Goal: Task Accomplishment & Management: Manage account settings

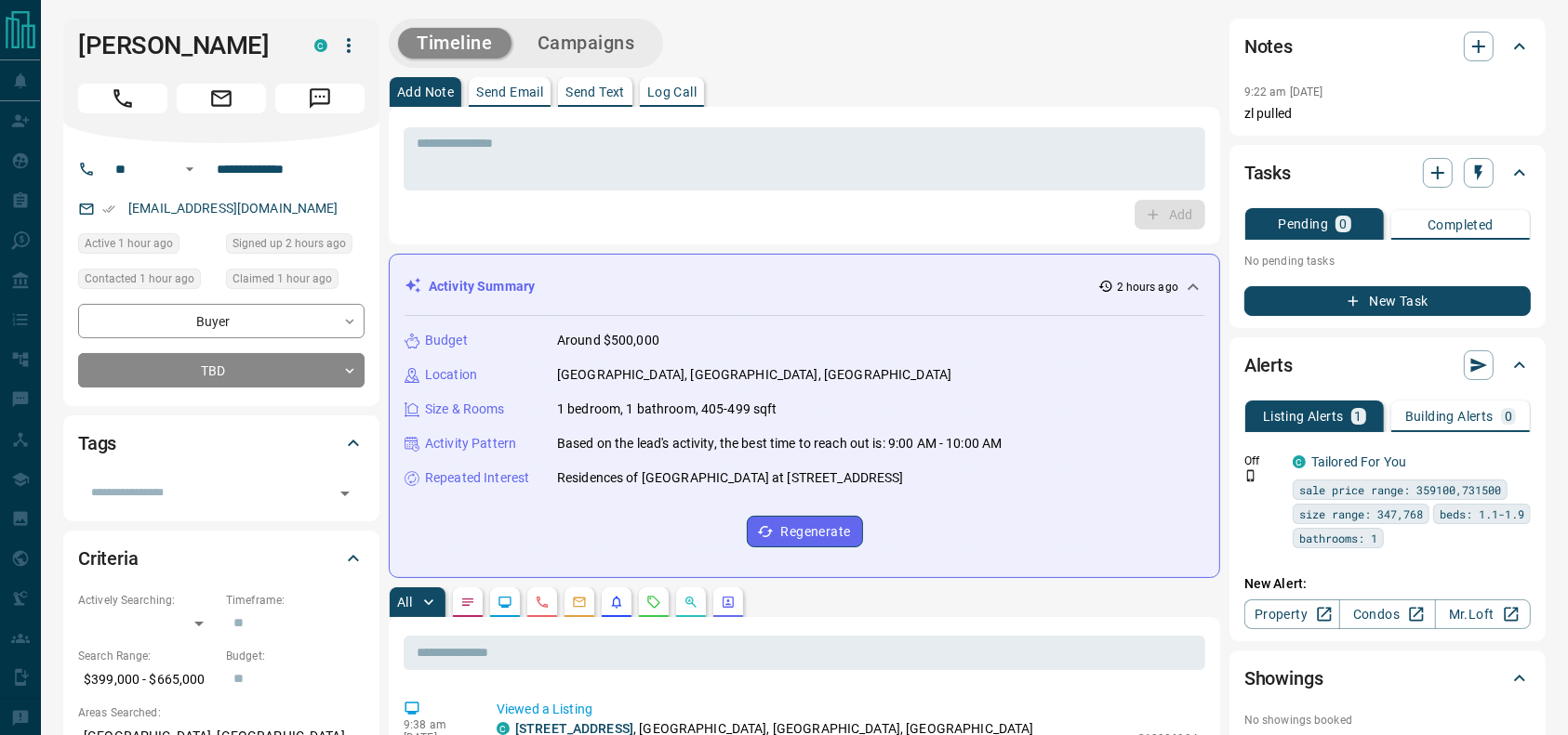
click at [804, 116] on div "* ​ Add" at bounding box center [804, 176] width 831 height 137
click at [217, 354] on div "**********" at bounding box center [221, 345] width 287 height 84
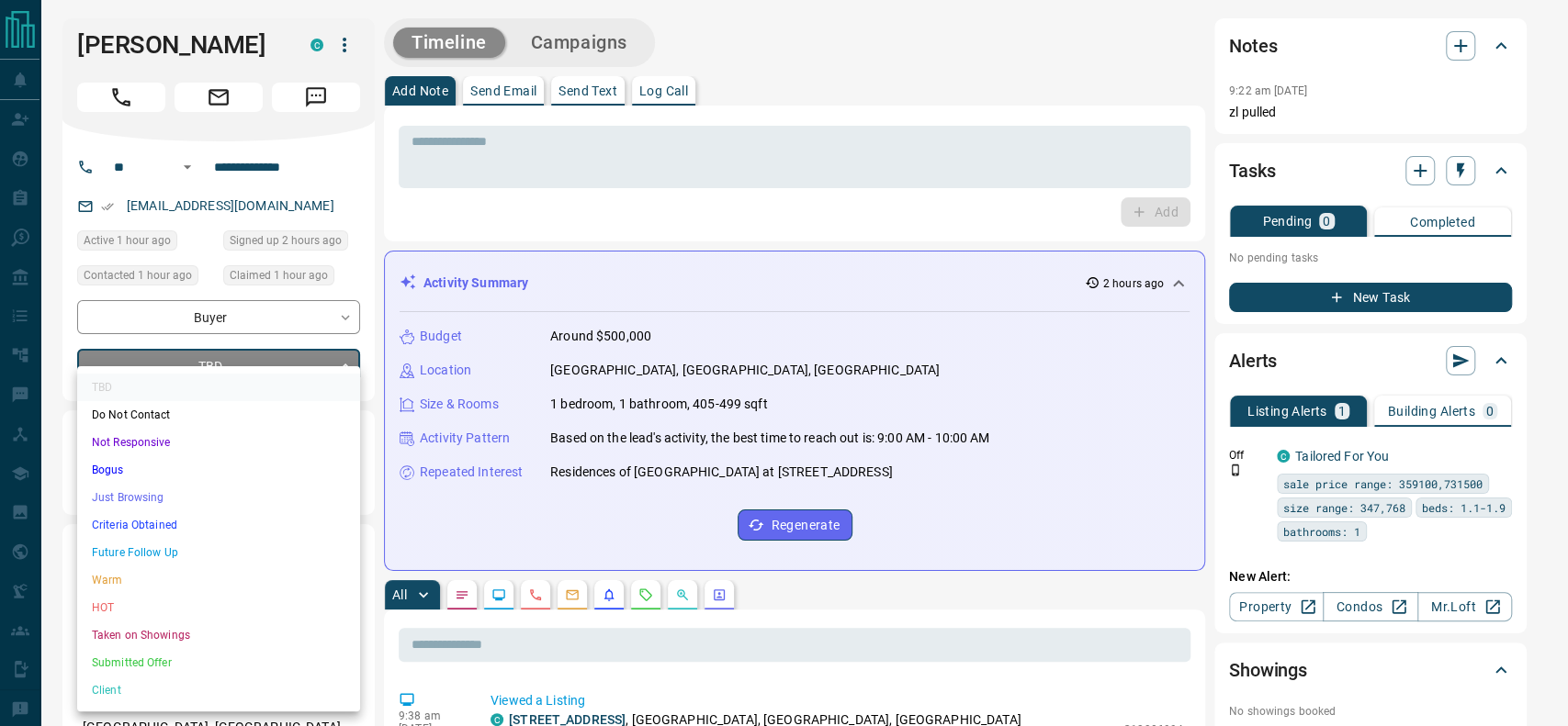
click at [118, 512] on ul "TBD Do Not Contact Not Responsive Bogus Just Browsing Criteria Obtained Future …" at bounding box center [218, 539] width 283 height 345
click at [116, 517] on li "Criteria Obtained" at bounding box center [218, 525] width 283 height 28
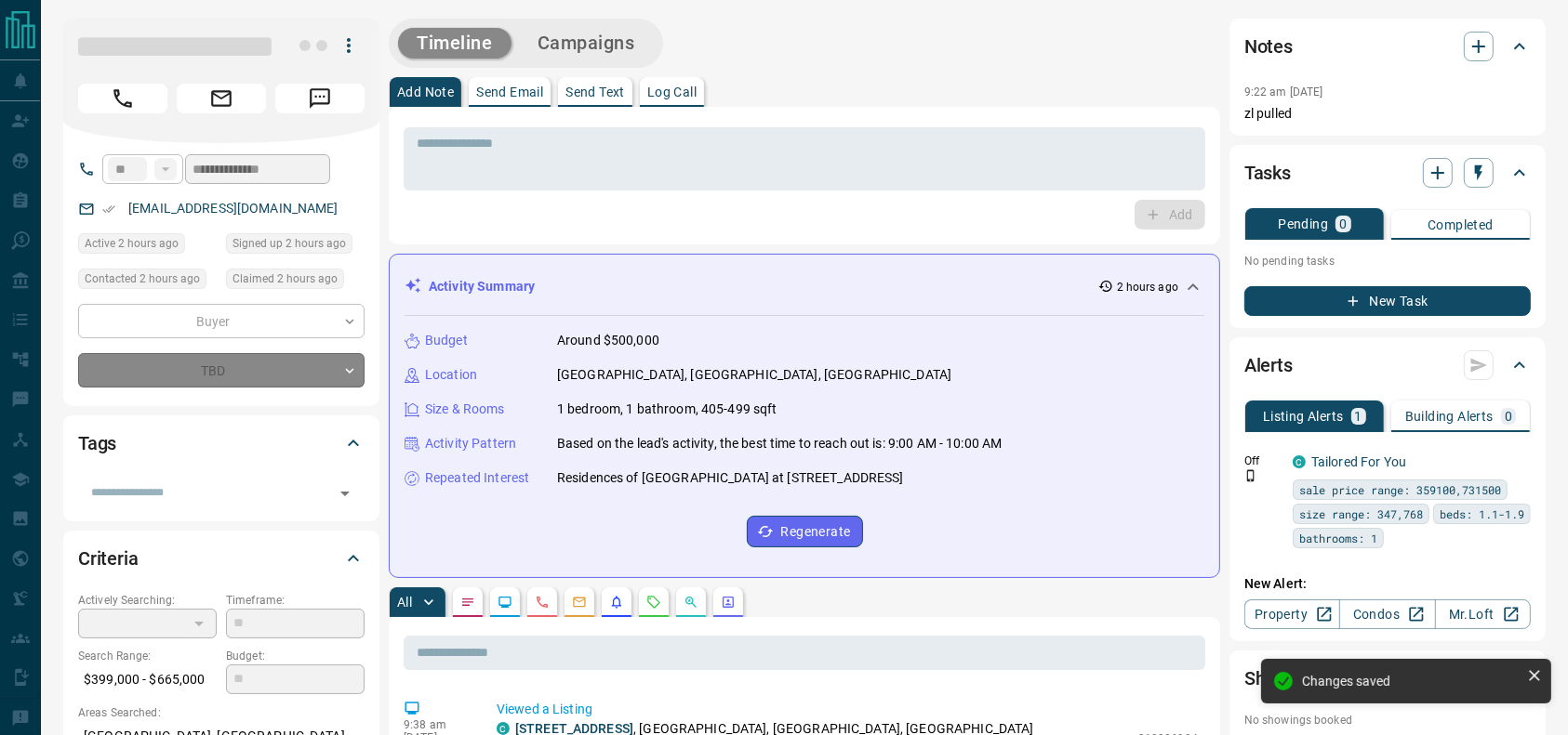
click at [137, 114] on div at bounding box center [221, 81] width 316 height 125
type input "*"
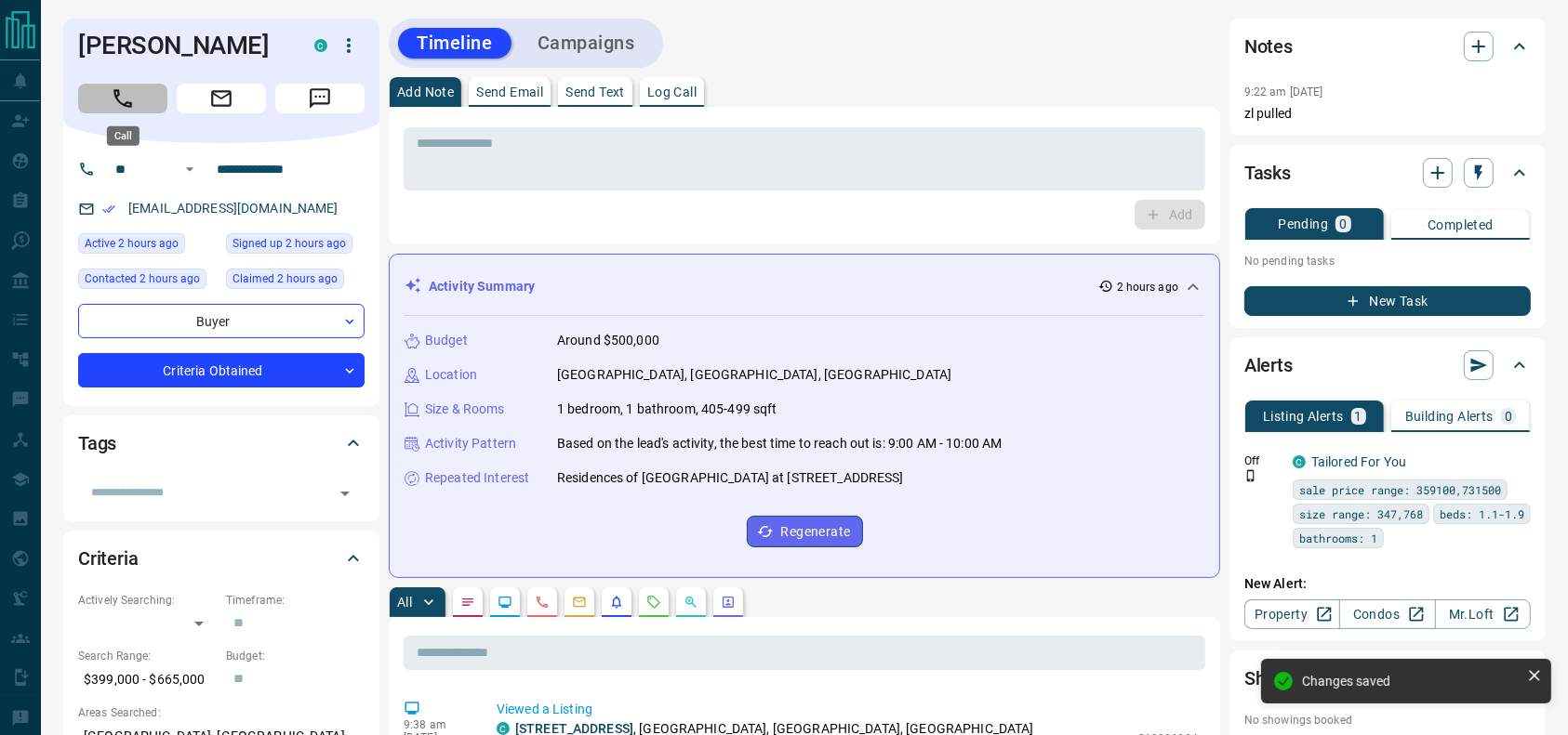
click at [135, 91] on button "Call" at bounding box center [122, 99] width 89 height 30
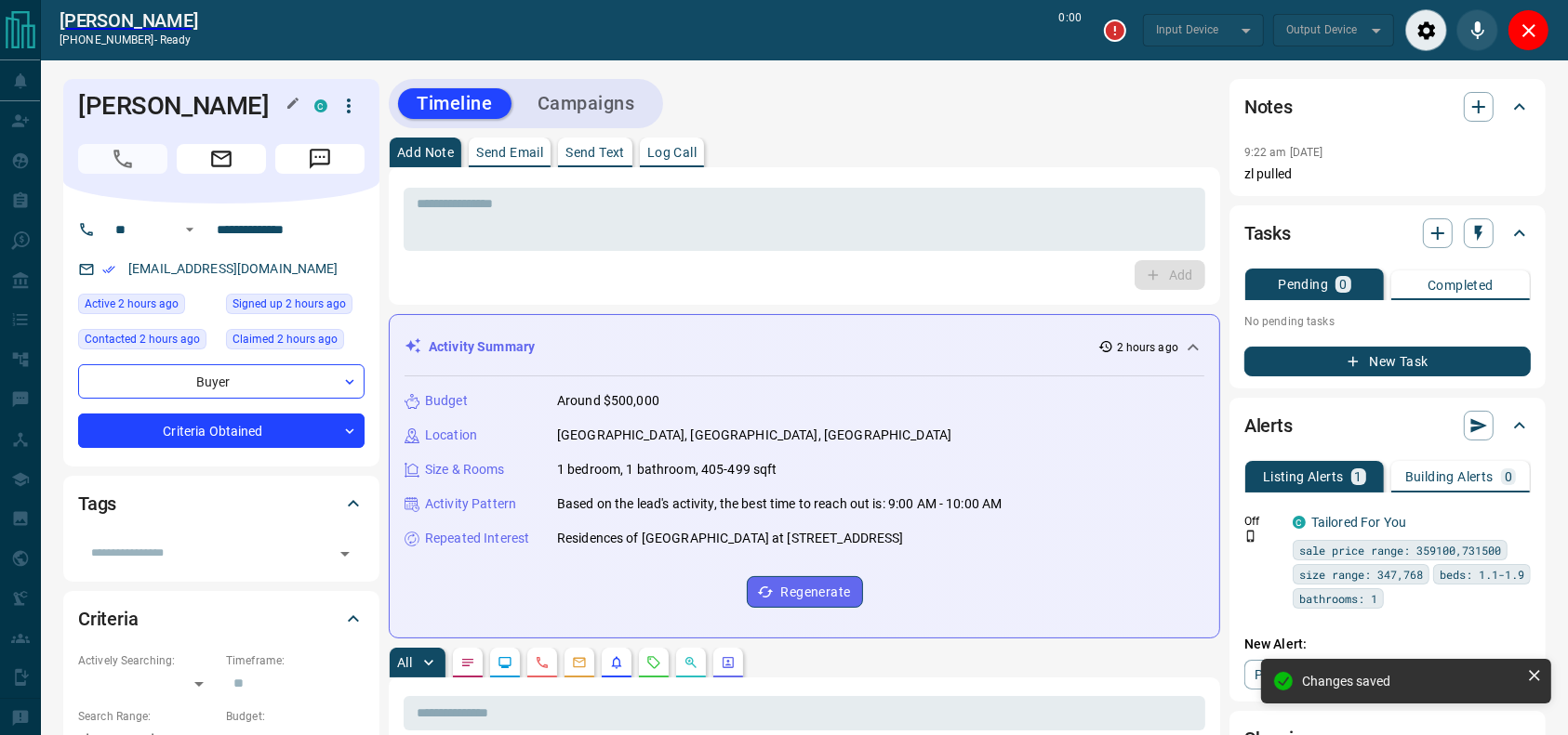
type input "*******"
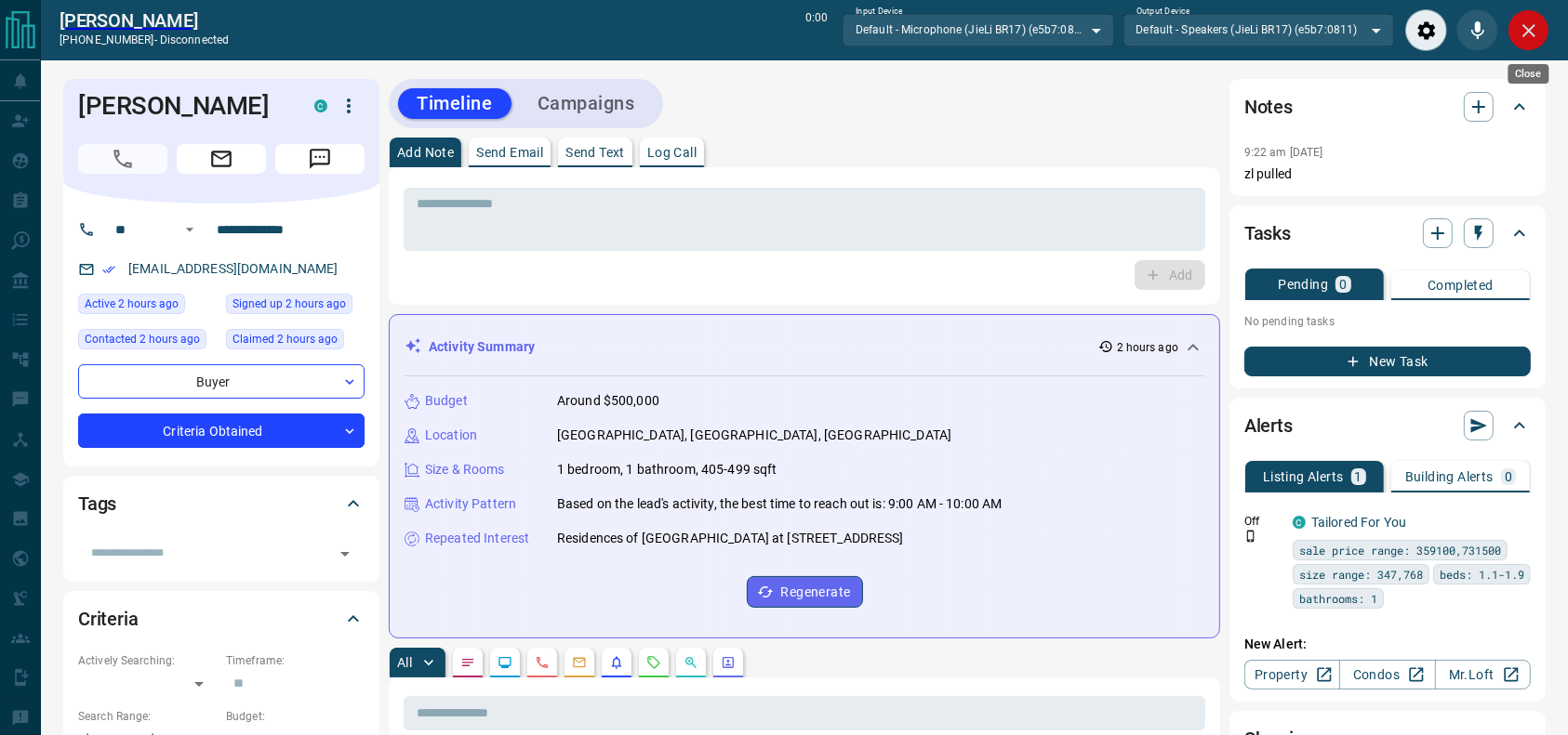
click at [1518, 35] on icon "Close" at bounding box center [1529, 31] width 23 height 23
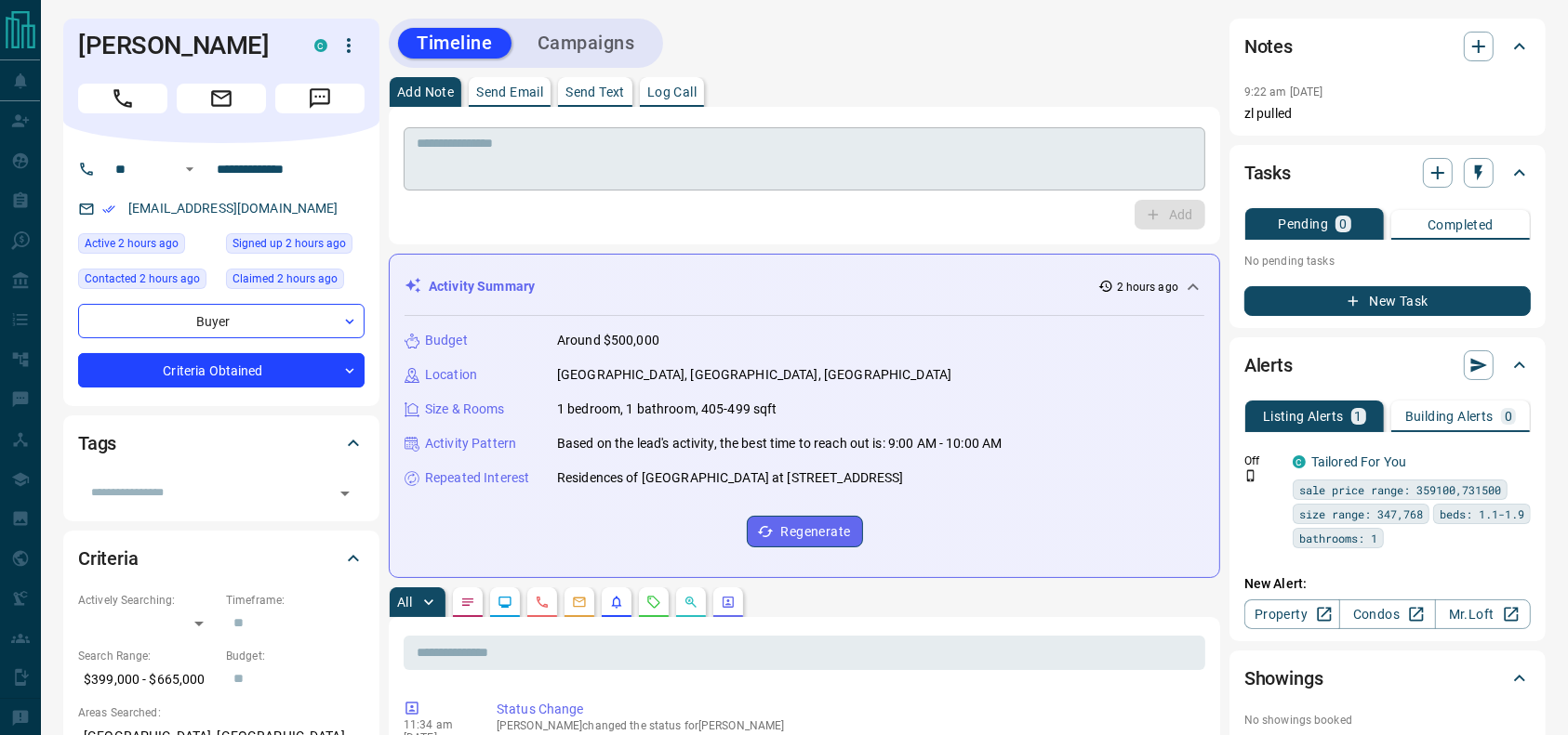
click at [945, 184] on div "* ​" at bounding box center [804, 159] width 802 height 63
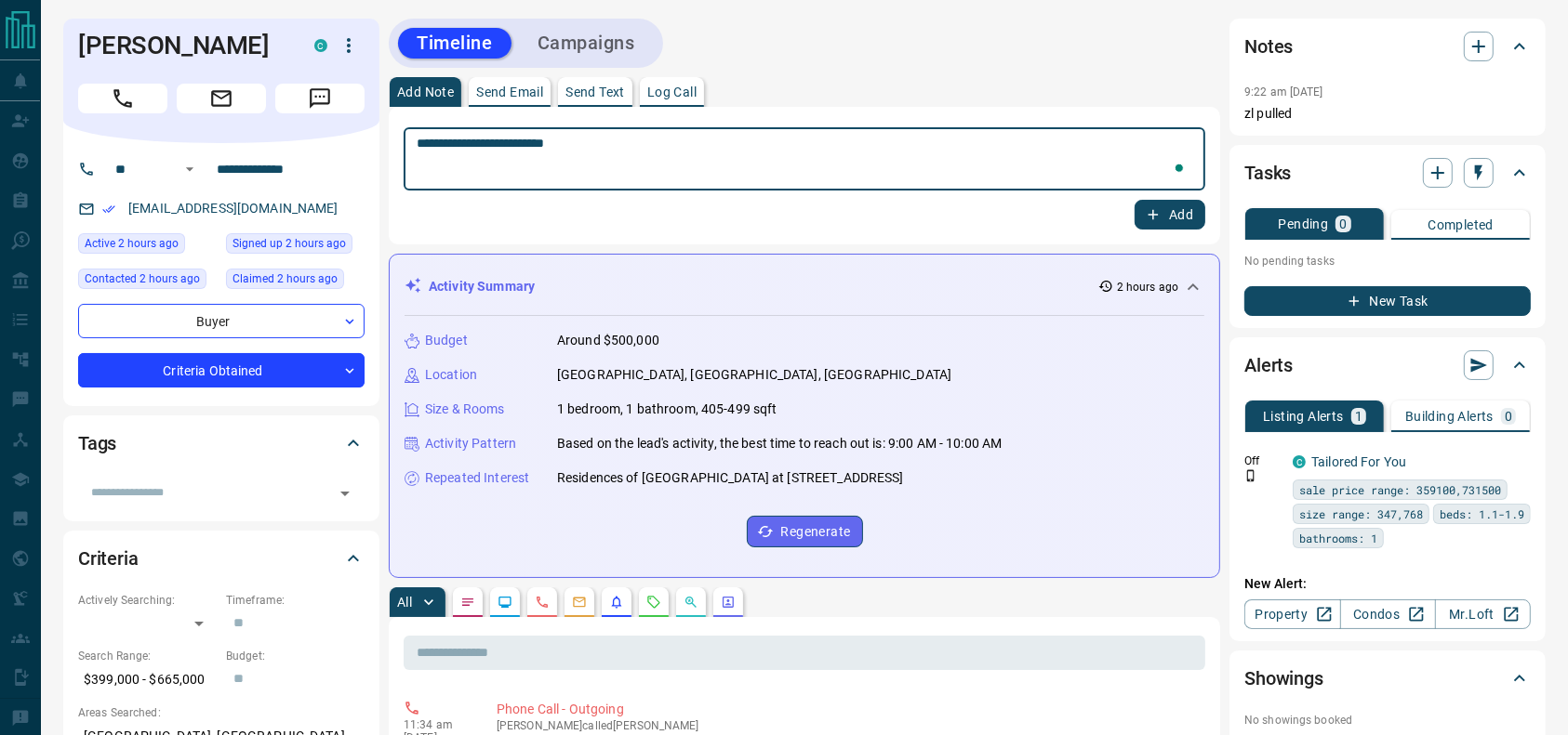
type textarea "**********"
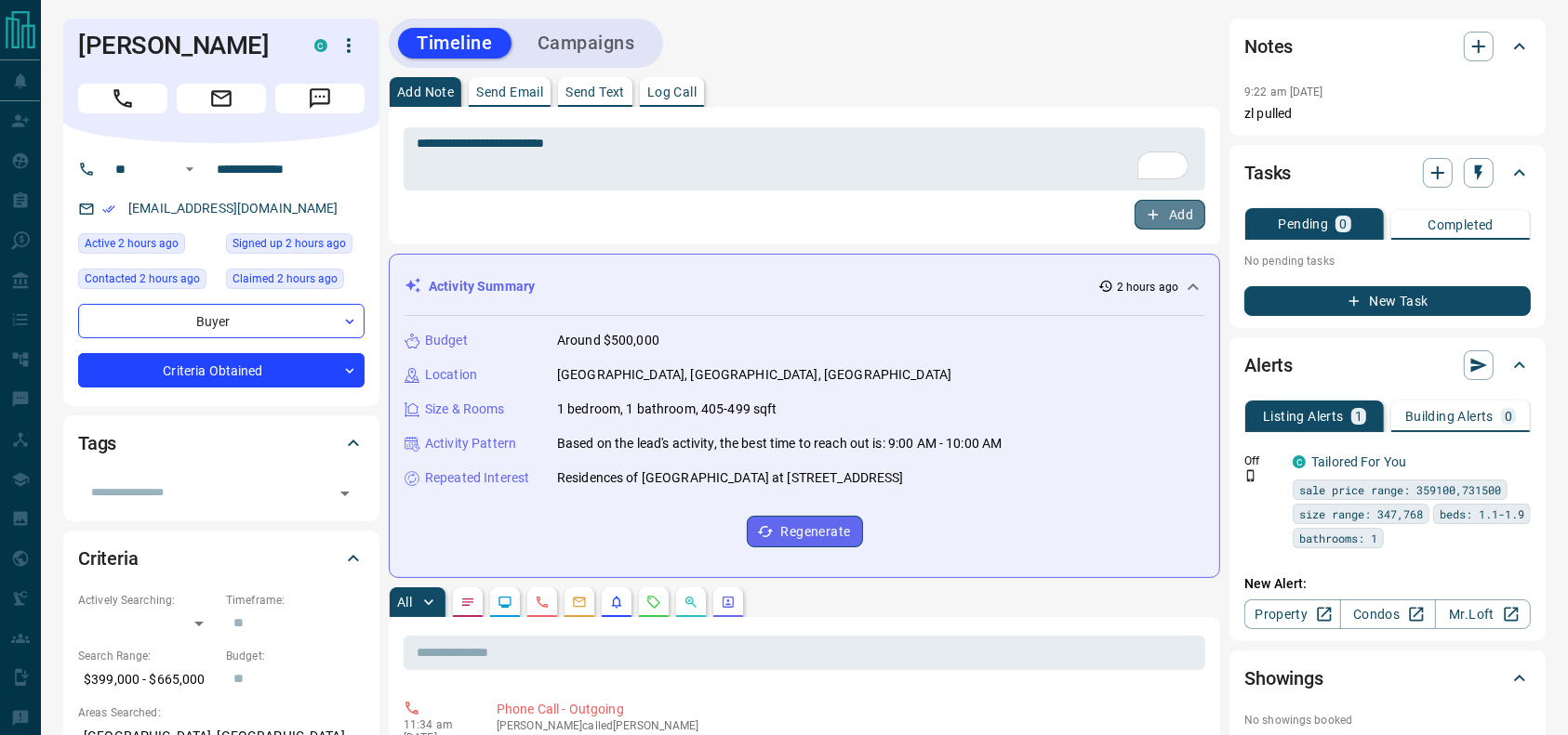
click at [1158, 211] on icon "button" at bounding box center [1153, 215] width 17 height 17
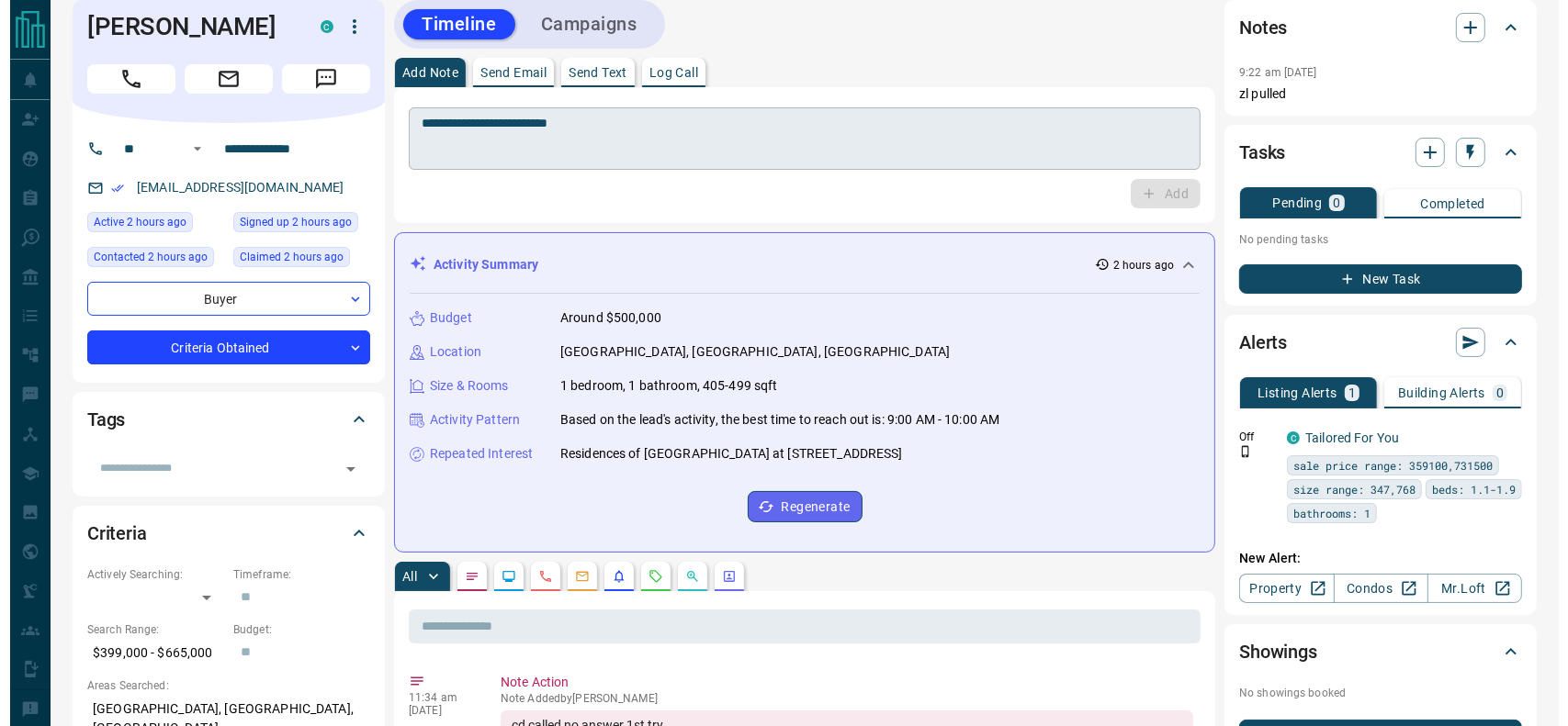
scroll to position [17, 0]
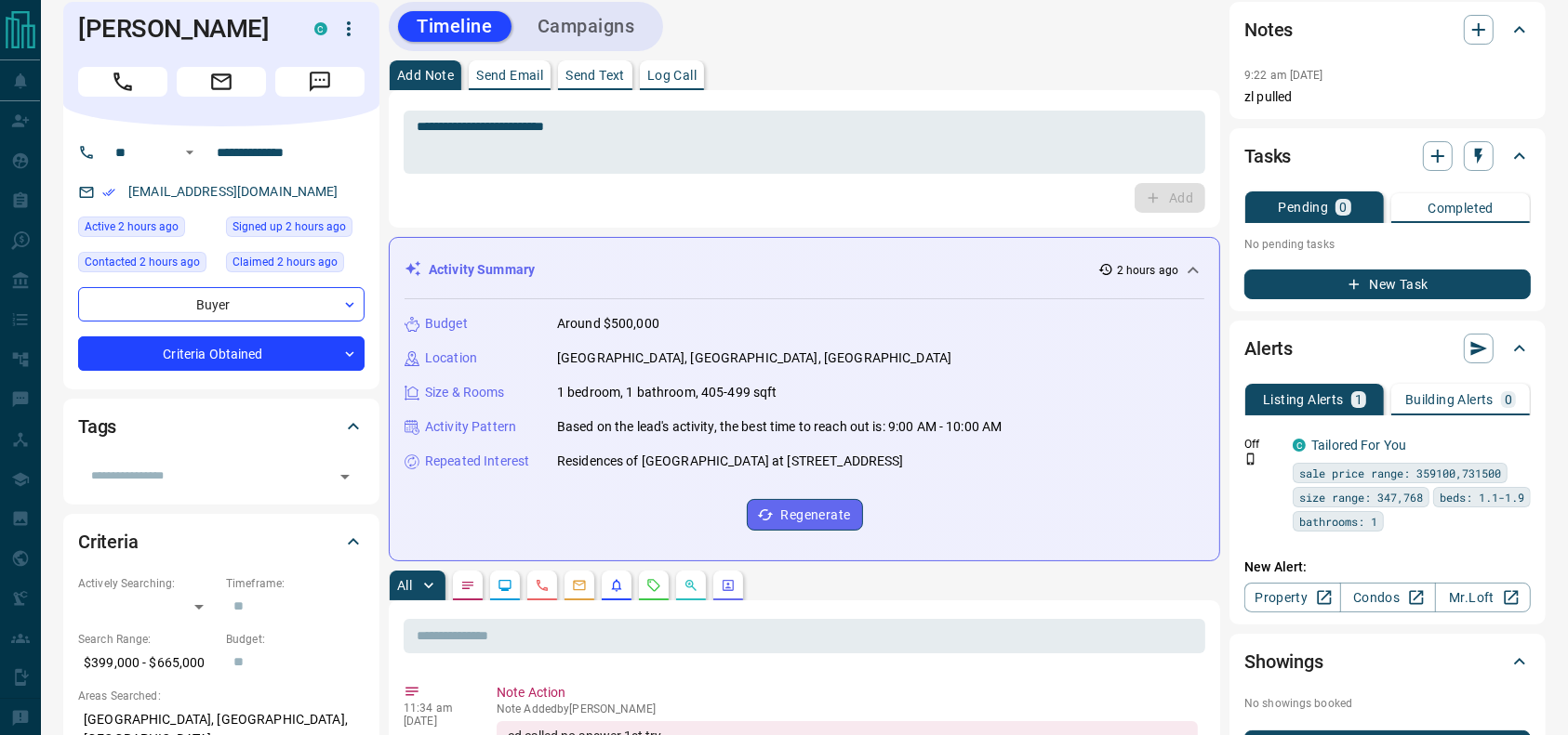
click at [631, 6] on div "Timeline Campaigns" at bounding box center [525, 26] width 274 height 49
click at [626, 9] on div "Timeline Campaigns" at bounding box center [525, 26] width 263 height 39
click at [623, 22] on button "Campaigns" at bounding box center [586, 26] width 134 height 31
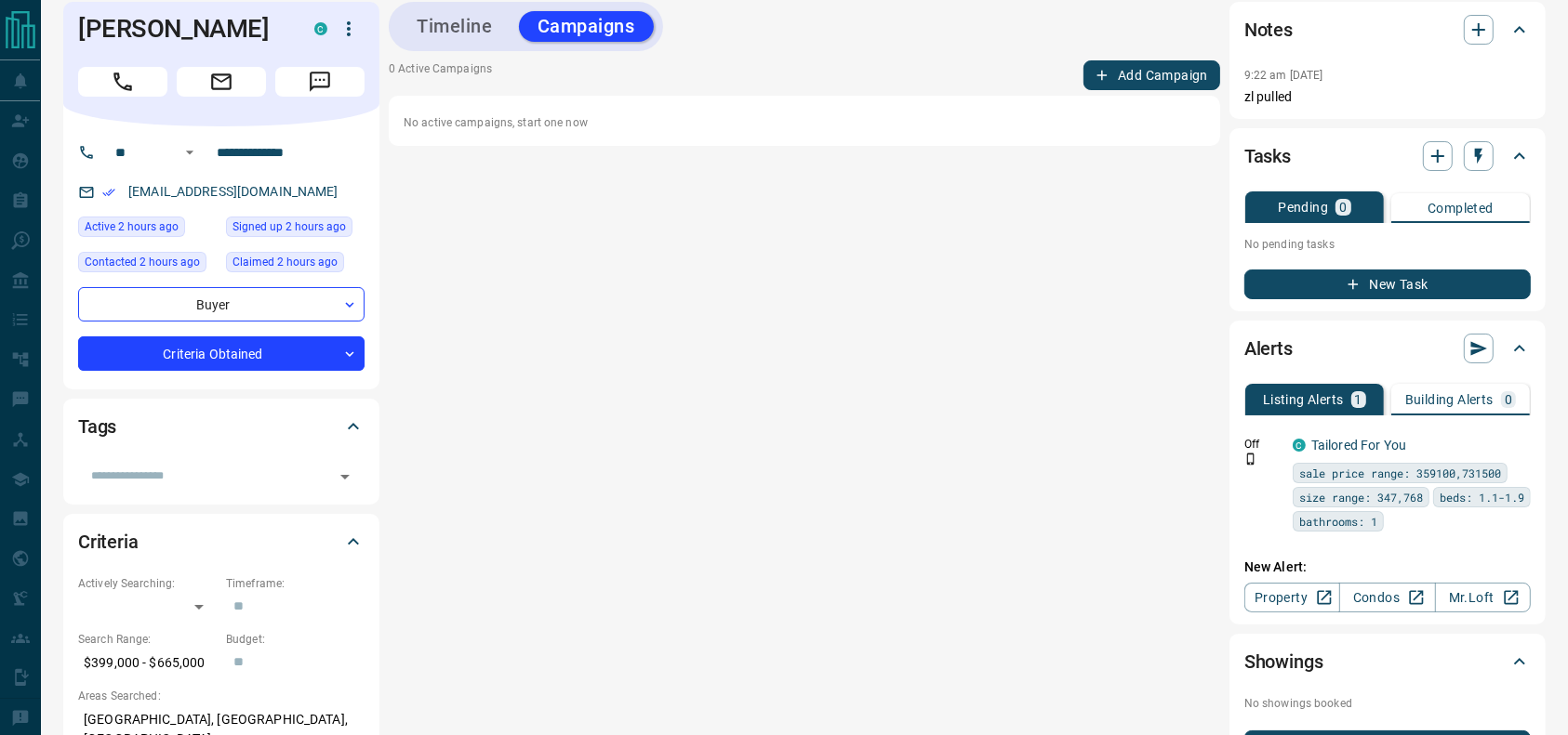
click at [1108, 85] on button "Add Campaign" at bounding box center [1151, 75] width 136 height 30
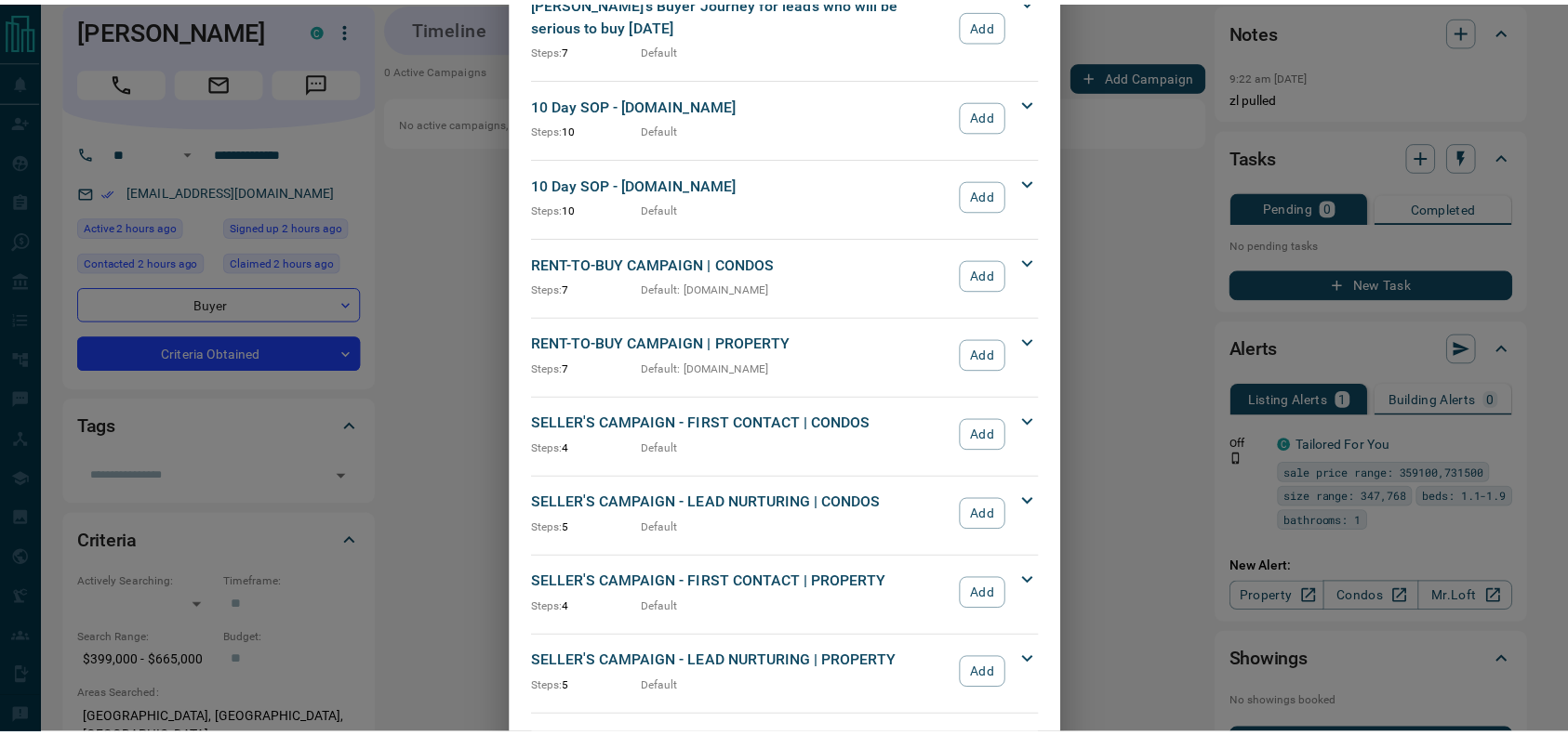
scroll to position [1662, 0]
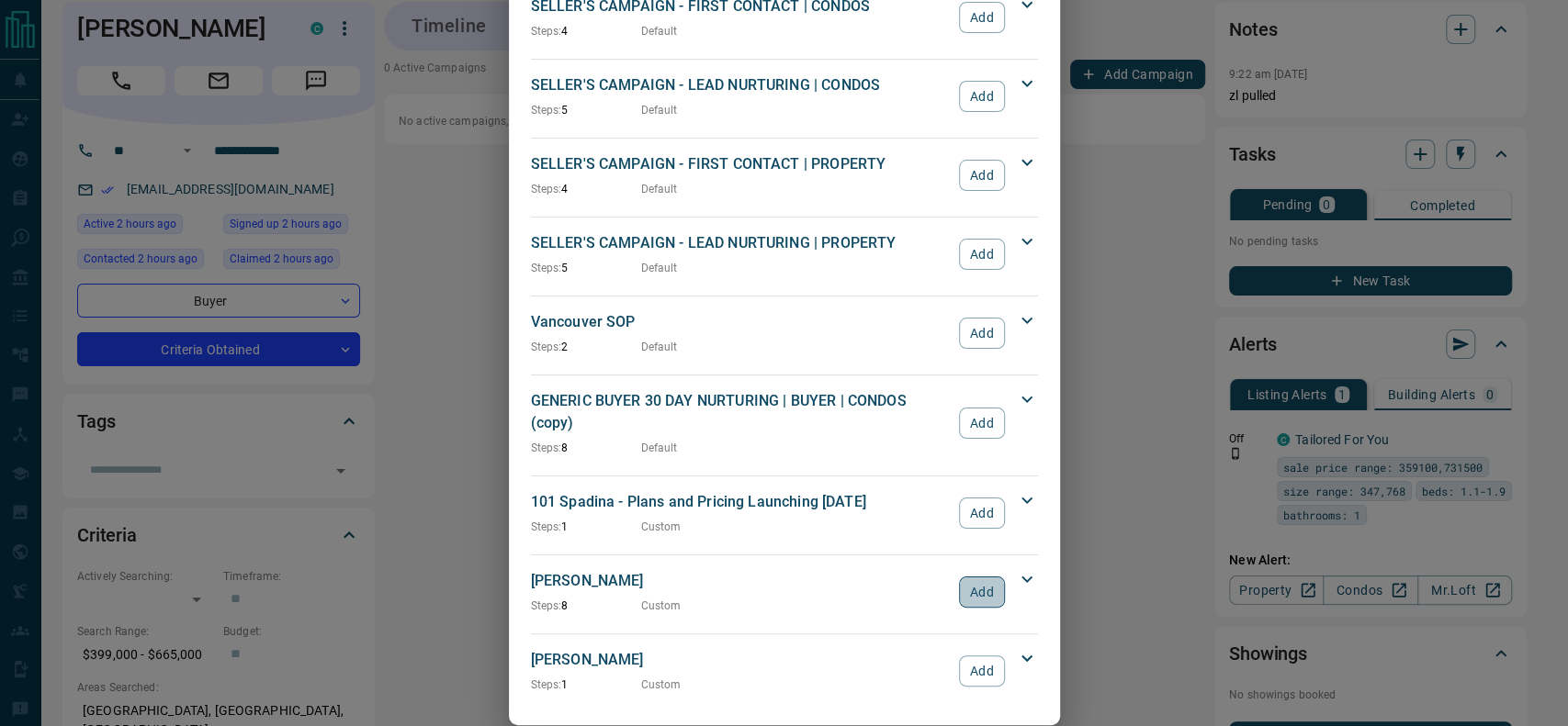
click at [987, 577] on button "Add" at bounding box center [982, 592] width 45 height 32
